Goal: Navigation & Orientation: Find specific page/section

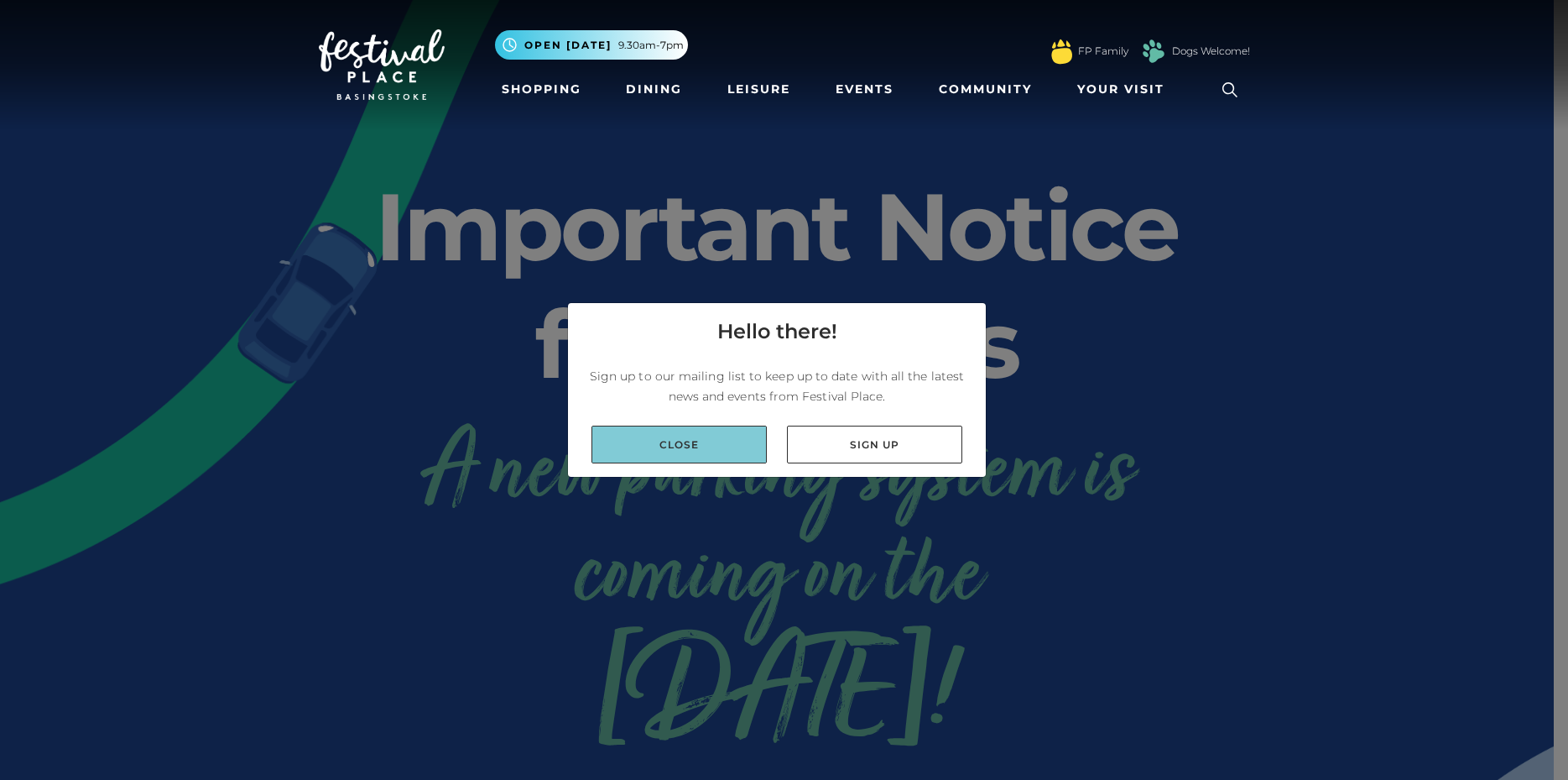
click at [682, 459] on link "Close" at bounding box center [679, 444] width 176 height 38
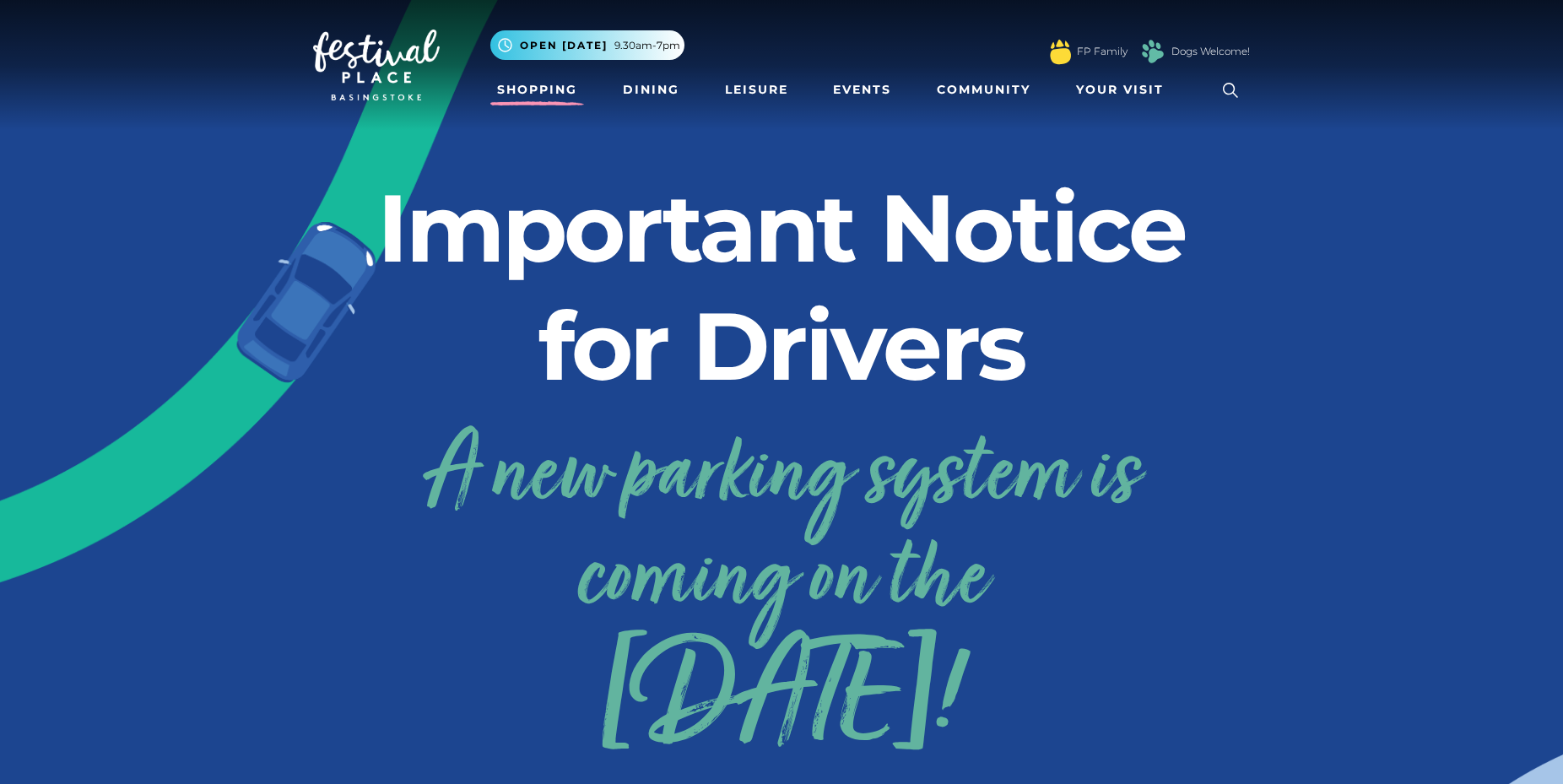
click at [544, 88] on link "Shopping" at bounding box center [537, 90] width 94 height 31
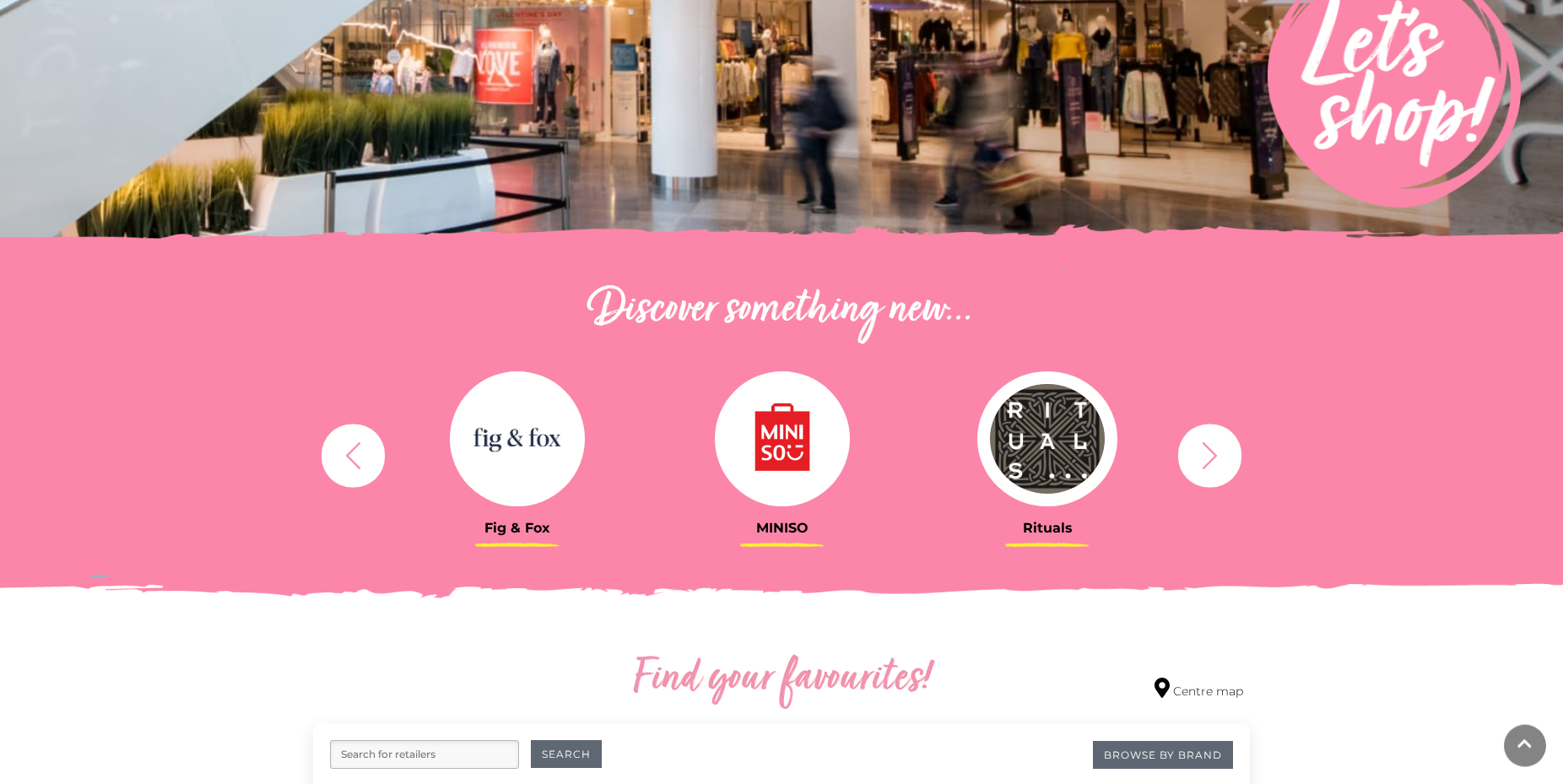
scroll to position [344, 0]
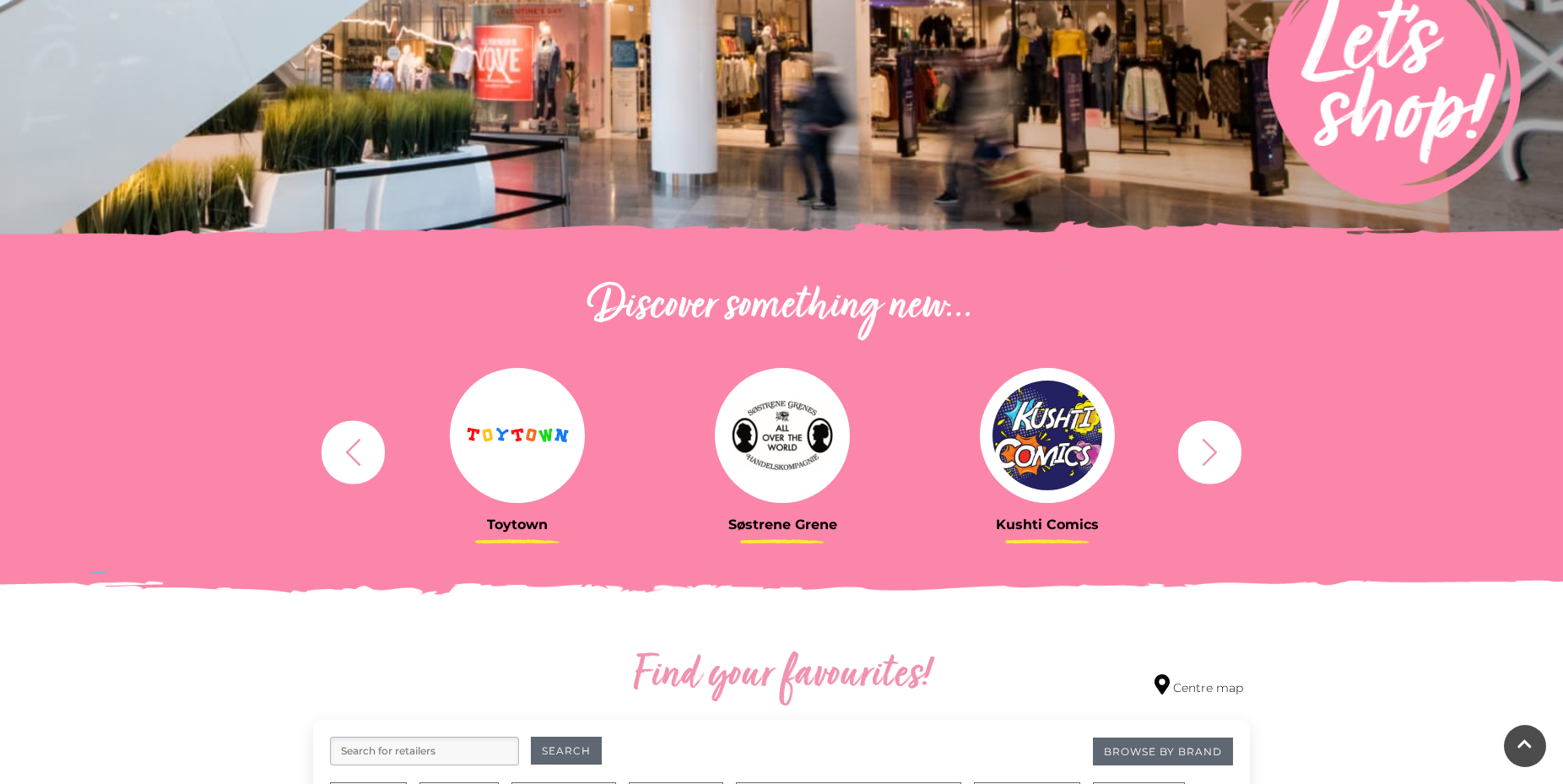
click at [1213, 440] on icon "button" at bounding box center [1210, 452] width 31 height 31
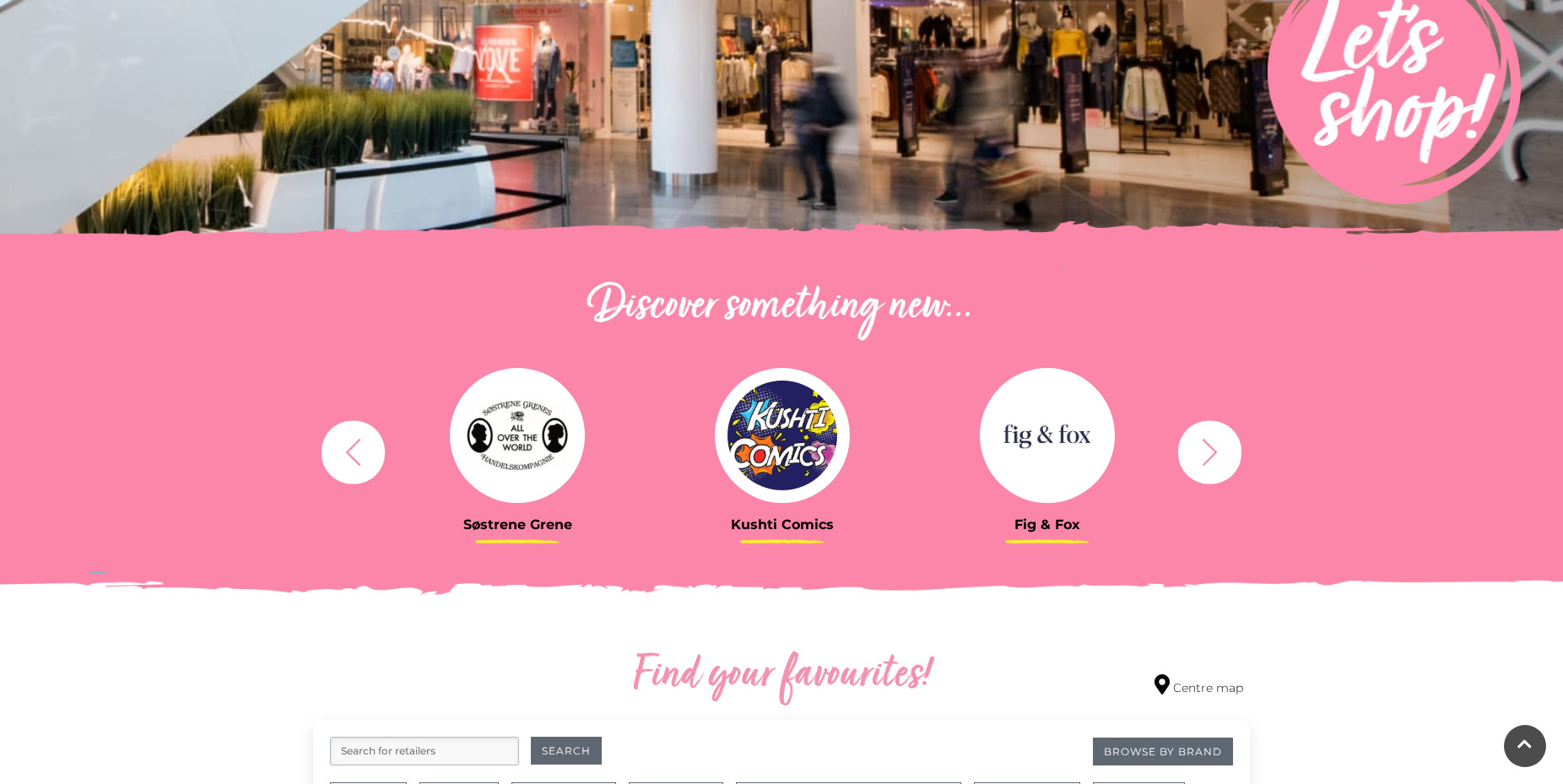
click at [1212, 446] on icon "button" at bounding box center [1210, 452] width 31 height 31
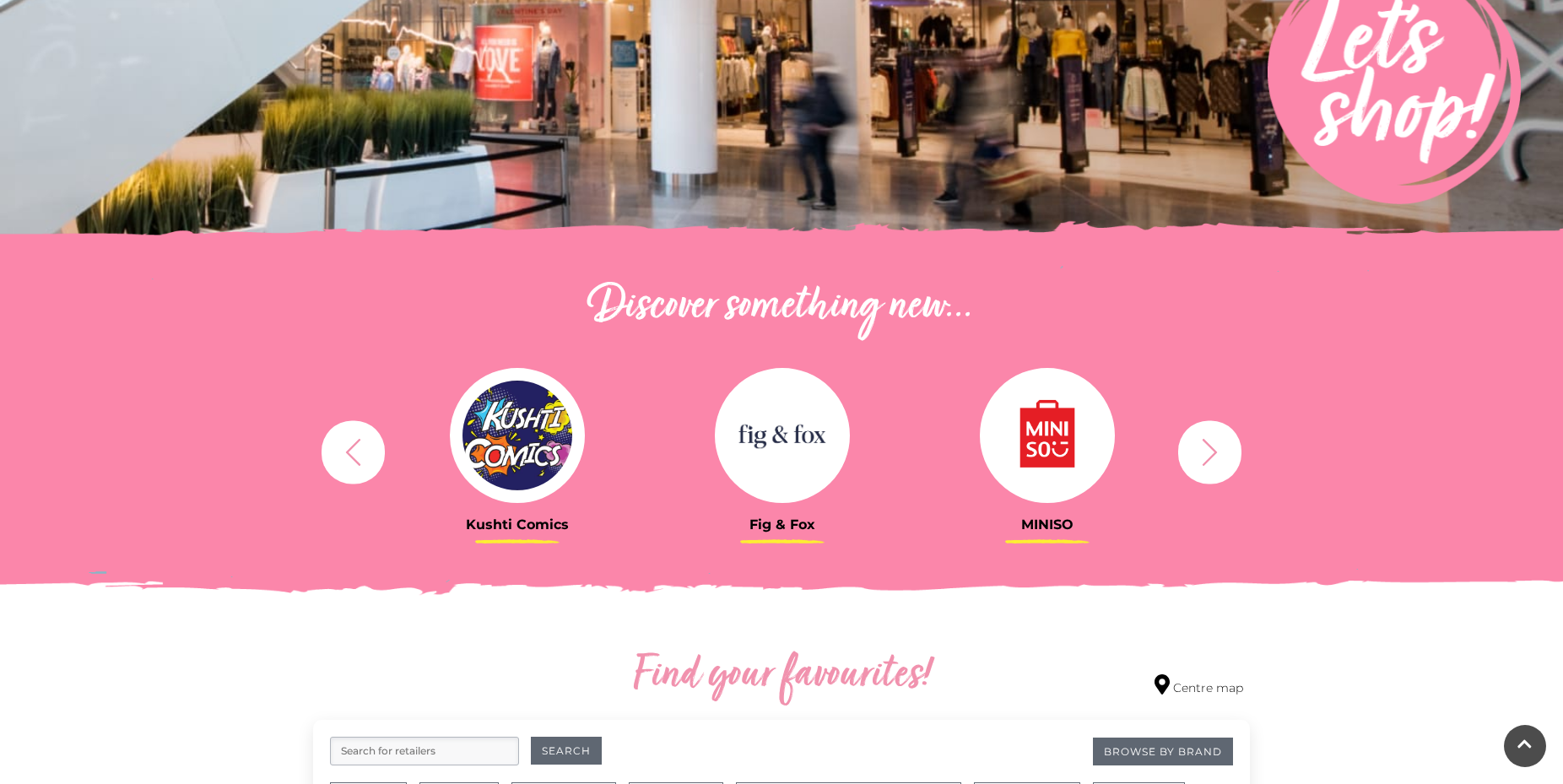
click at [1204, 451] on icon "button" at bounding box center [1210, 452] width 31 height 31
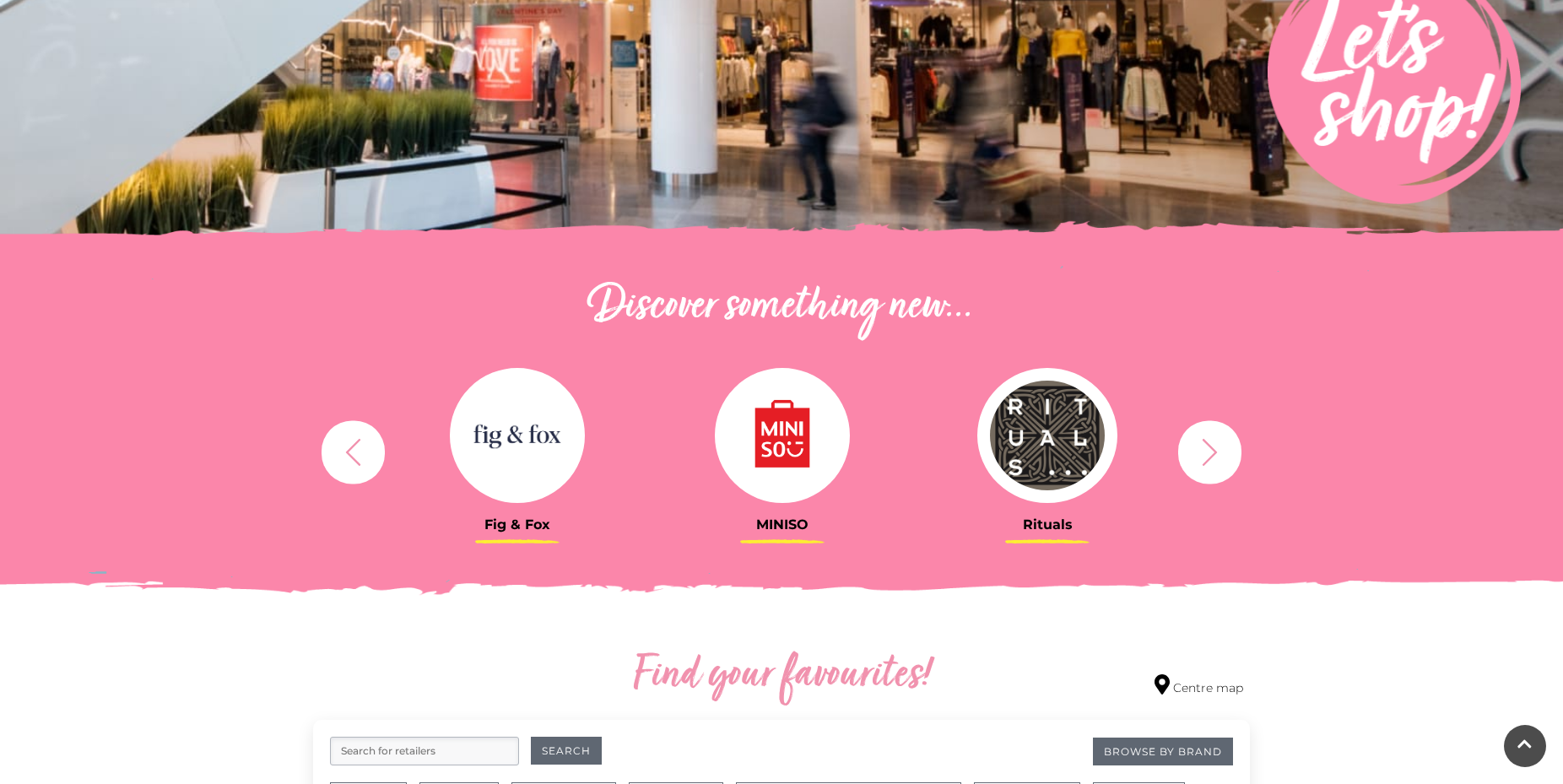
click at [1204, 451] on icon "button" at bounding box center [1210, 452] width 31 height 31
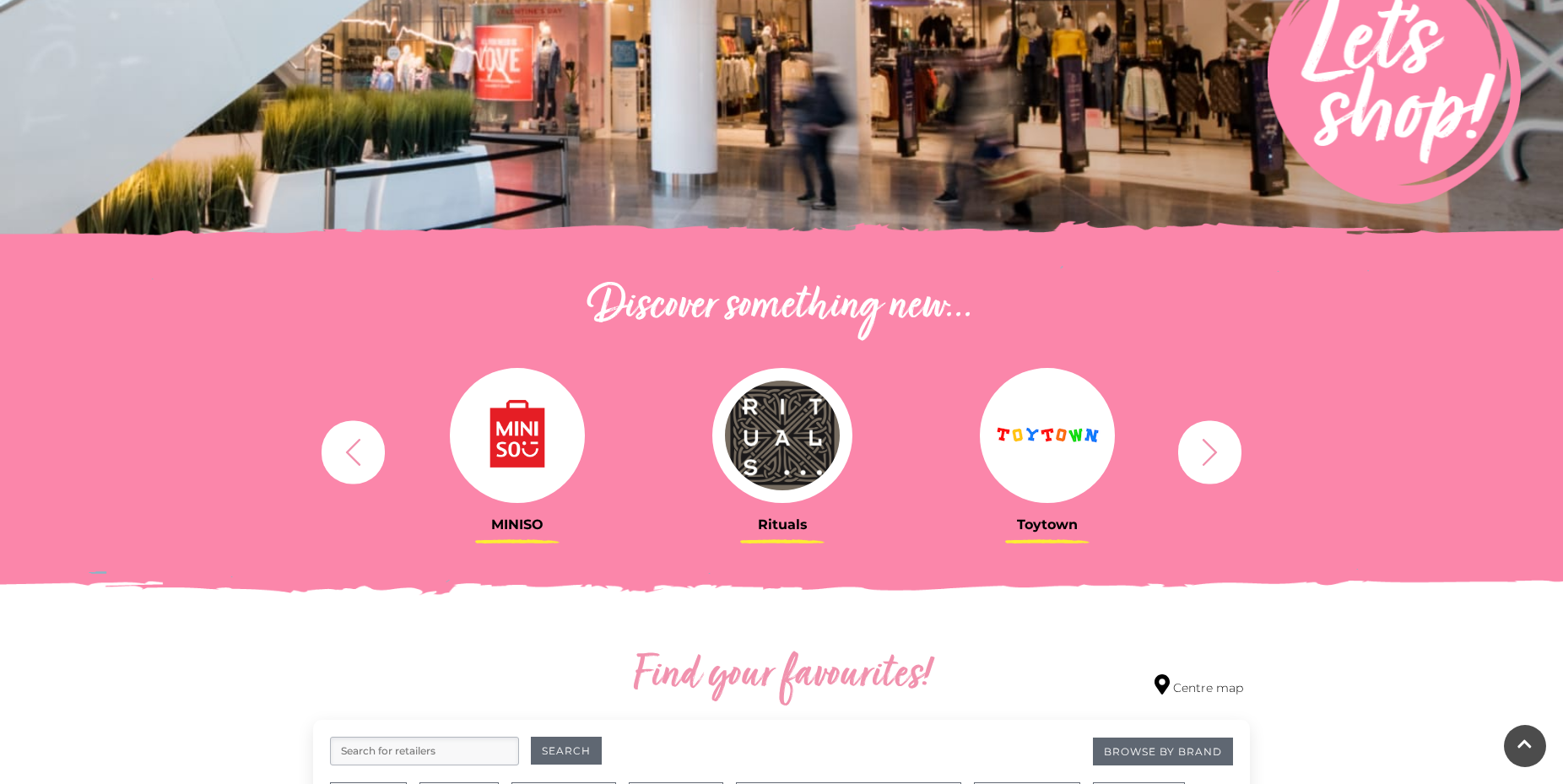
click at [1204, 451] on icon "button" at bounding box center [1210, 452] width 31 height 31
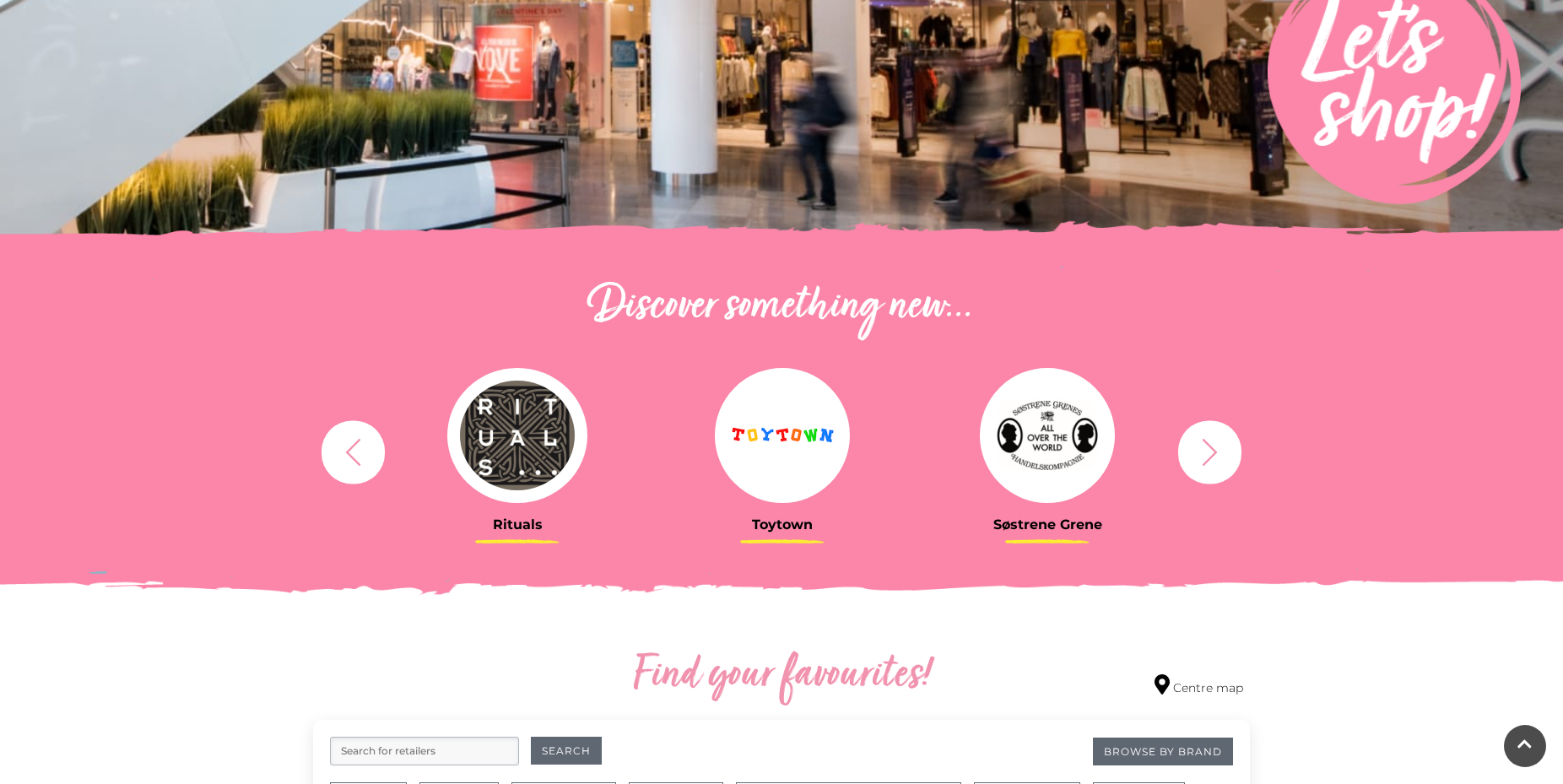
scroll to position [688, 0]
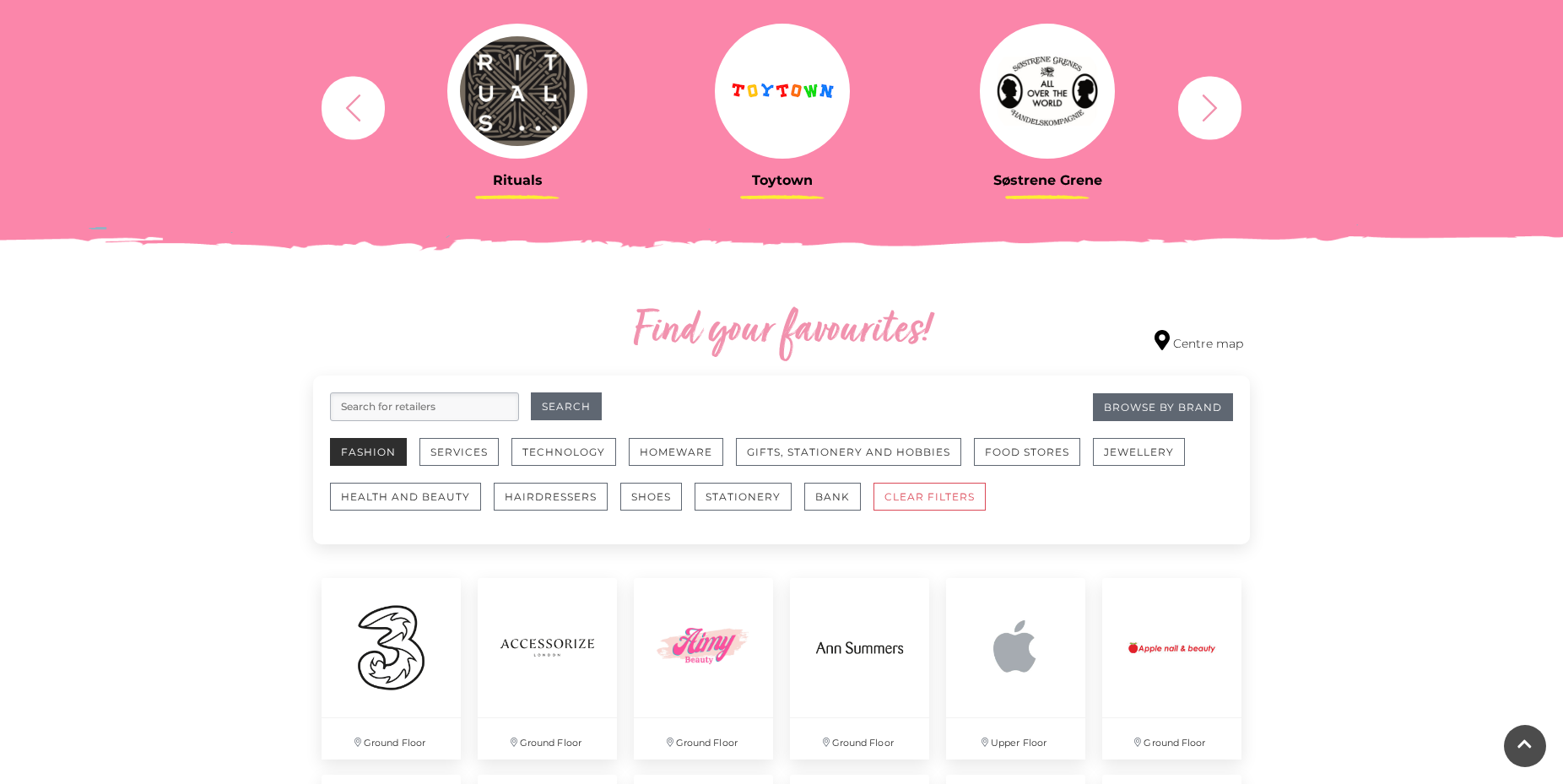
click at [365, 443] on button "Fashion" at bounding box center [368, 451] width 77 height 28
